Goal: Transaction & Acquisition: Purchase product/service

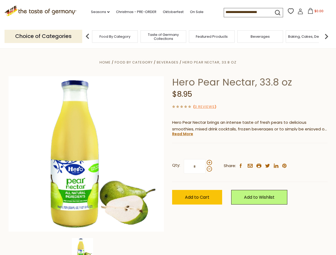
click at [168, 128] on div "Home Food By Category [GEOGRAPHIC_DATA] Hero Pear Nectar, 33.8 oz Hero Pear Nec…" at bounding box center [168, 161] width 327 height 205
click at [98, 12] on link "Seasons dropdown_arrow" at bounding box center [100, 12] width 19 height 6
click at [247, 12] on input at bounding box center [246, 11] width 45 height 7
click at [314, 12] on span "$0.00" at bounding box center [318, 11] width 9 height 5
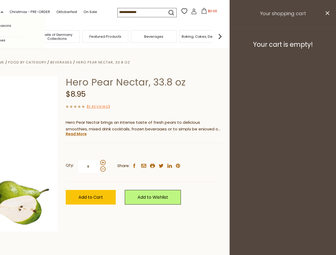
click at [45, 36] on div "All Seasons Recipes Game Day [DATE] [DATE] [DATE][PERSON_NAME] [DATE] Springfes…" at bounding box center [15, 127] width 60 height 225
click at [326, 36] on footer "Your cart is empty!" at bounding box center [282, 44] width 106 height 34
click at [168, 152] on div "Qty: * Share: facebook email printer twitter linkedin pinterest" at bounding box center [143, 166] width 155 height 31
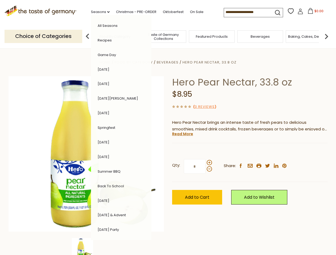
click at [86, 247] on div "Home Food By Category [GEOGRAPHIC_DATA] Hero Pear Nectar, 33.8 oz Hero Pear Nec…" at bounding box center [168, 161] width 327 height 205
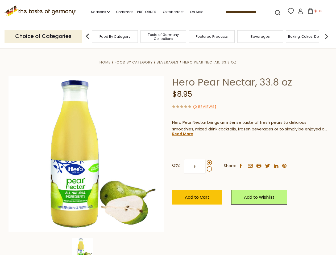
click at [86, 247] on img at bounding box center [82, 248] width 21 height 21
click at [182, 134] on link "Read More" at bounding box center [182, 133] width 21 height 5
